Goal: Task Accomplishment & Management: Use online tool/utility

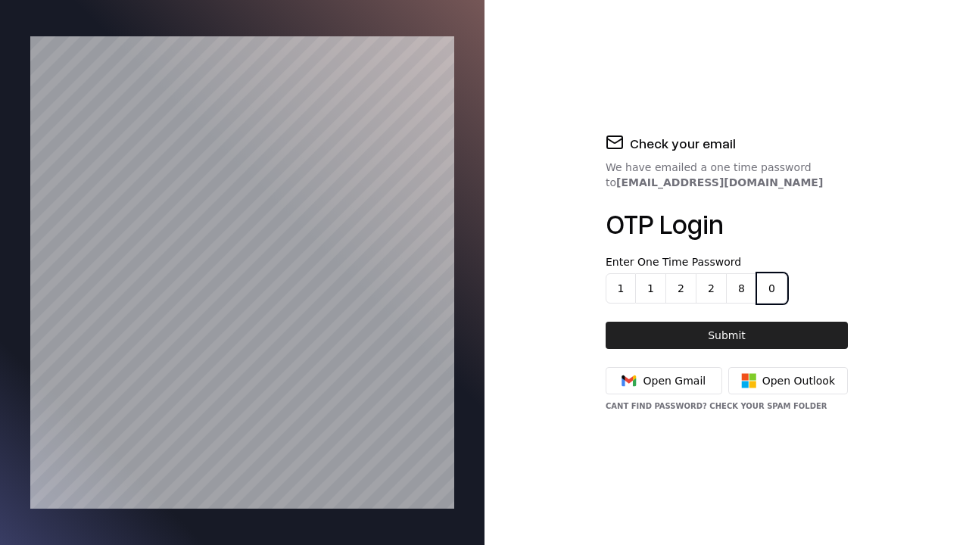
type input "******"
click at [726, 334] on button "Submit" at bounding box center [726, 335] width 242 height 27
